Goal: Find specific page/section: Find specific page/section

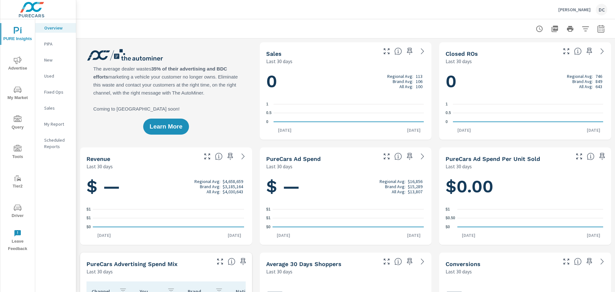
scroll to position [0, 0]
click at [50, 45] on p "PIPA" at bounding box center [57, 44] width 27 height 6
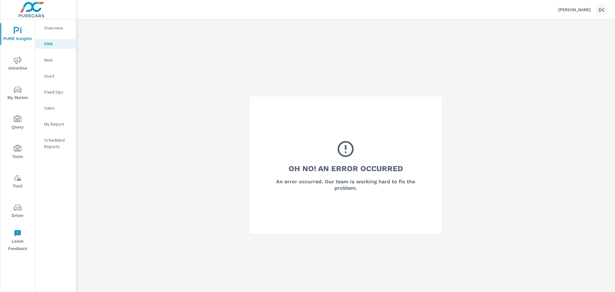
click at [55, 61] on p "New" at bounding box center [57, 60] width 27 height 6
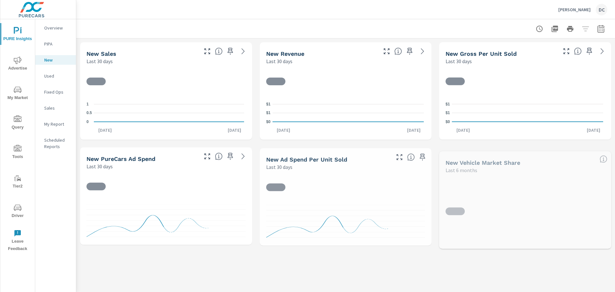
scroll to position [0, 0]
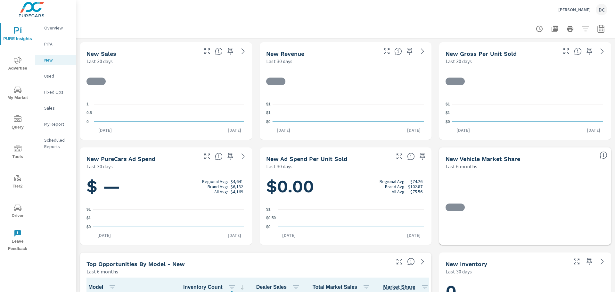
click at [15, 91] on icon "nav menu" at bounding box center [18, 90] width 8 height 8
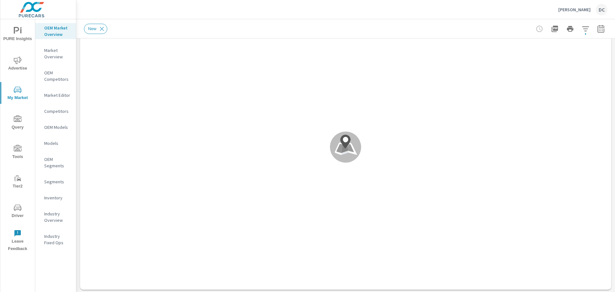
scroll to position [0, 0]
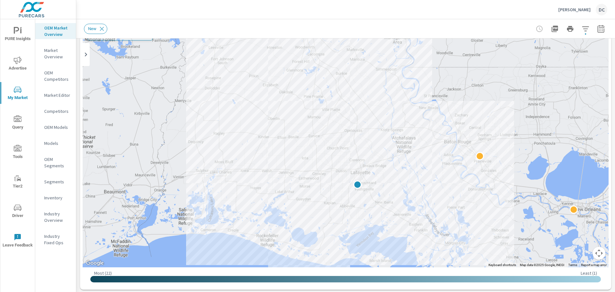
drag, startPoint x: 404, startPoint y: 146, endPoint x: 405, endPoint y: 189, distance: 42.9
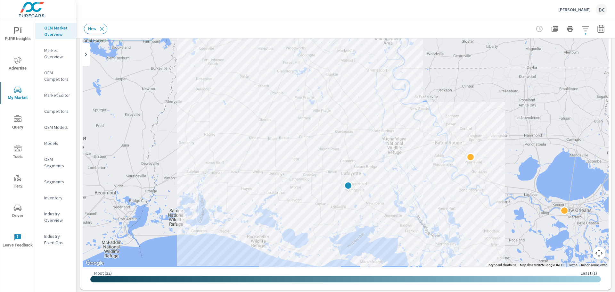
drag, startPoint x: 405, startPoint y: 130, endPoint x: 395, endPoint y: 131, distance: 10.0
click at [395, 131] on div at bounding box center [346, 137] width 526 height 260
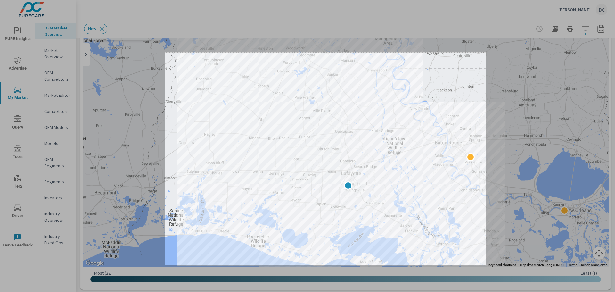
drag, startPoint x: 165, startPoint y: 53, endPoint x: 486, endPoint y: 265, distance: 384.6
click at [486, 222] on div "1001 X 663" at bounding box center [307, 146] width 615 height 292
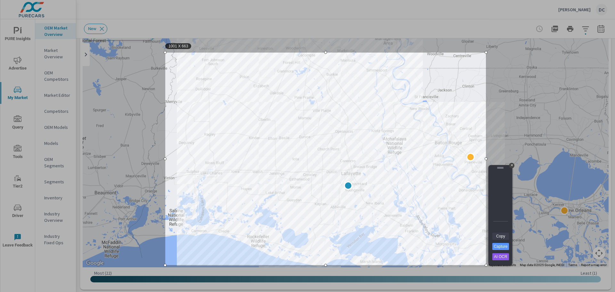
click at [492, 222] on link "Copy" at bounding box center [500, 236] width 17 height 7
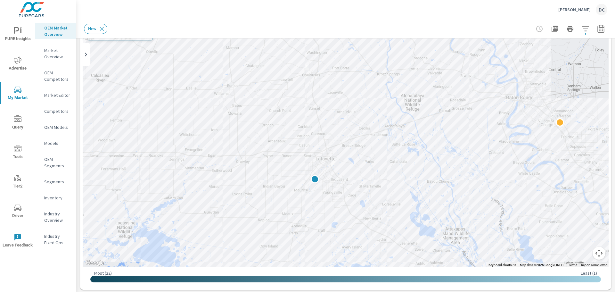
drag, startPoint x: 364, startPoint y: 188, endPoint x: 361, endPoint y: 170, distance: 18.4
